Goal: Information Seeking & Learning: Understand process/instructions

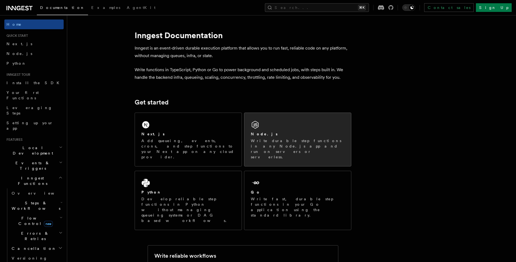
click at [293, 119] on div "Node.js Write durable step functions in any Node.js app and run on servers or s…" at bounding box center [297, 139] width 107 height 53
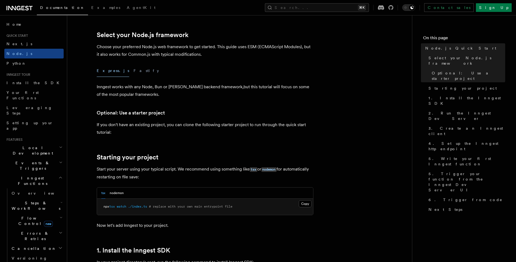
scroll to position [131, 0]
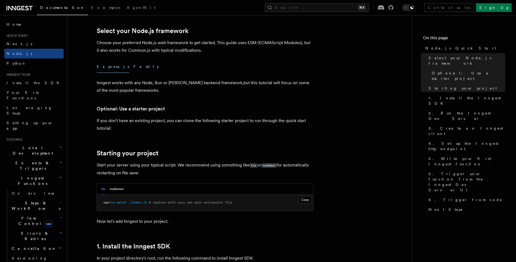
click at [134, 68] on button "Fastify" at bounding box center [146, 67] width 25 height 12
click at [112, 68] on button "Express.js" at bounding box center [113, 67] width 33 height 12
click at [5, 43] on link "Next.js" at bounding box center [33, 44] width 59 height 10
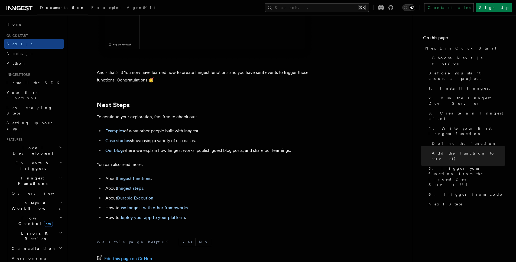
scroll to position [3350, 0]
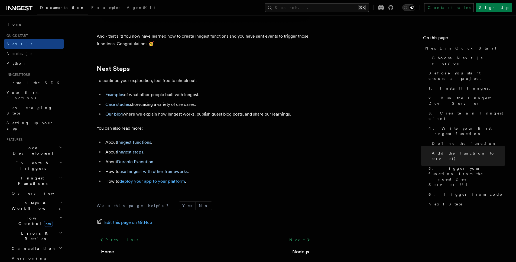
click at [142, 184] on link "deploy your app to your platform" at bounding box center [152, 181] width 66 height 5
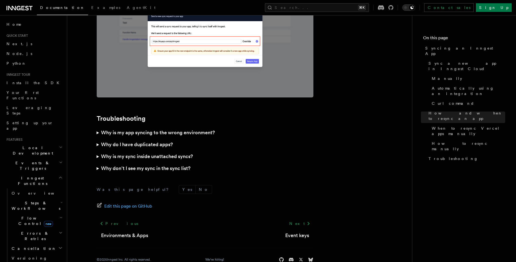
scroll to position [1537, 0]
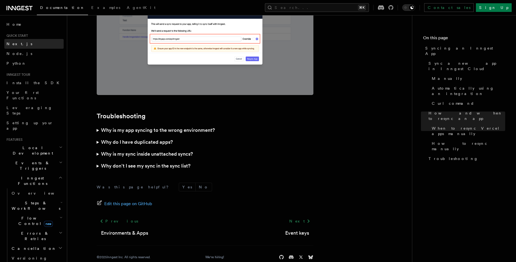
click at [18, 45] on span "Next.js" at bounding box center [20, 44] width 26 height 4
